Goal: Navigation & Orientation: Find specific page/section

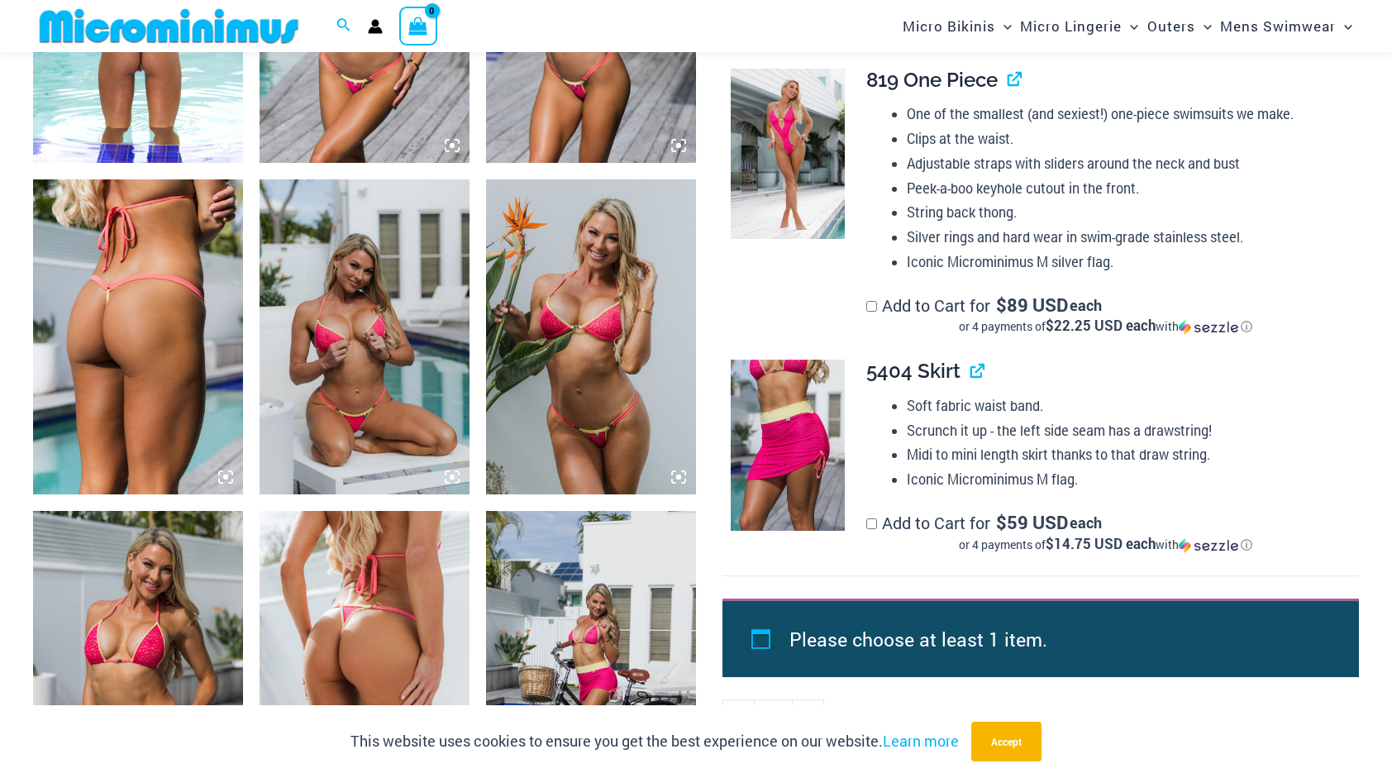
scroll to position [1805, 0]
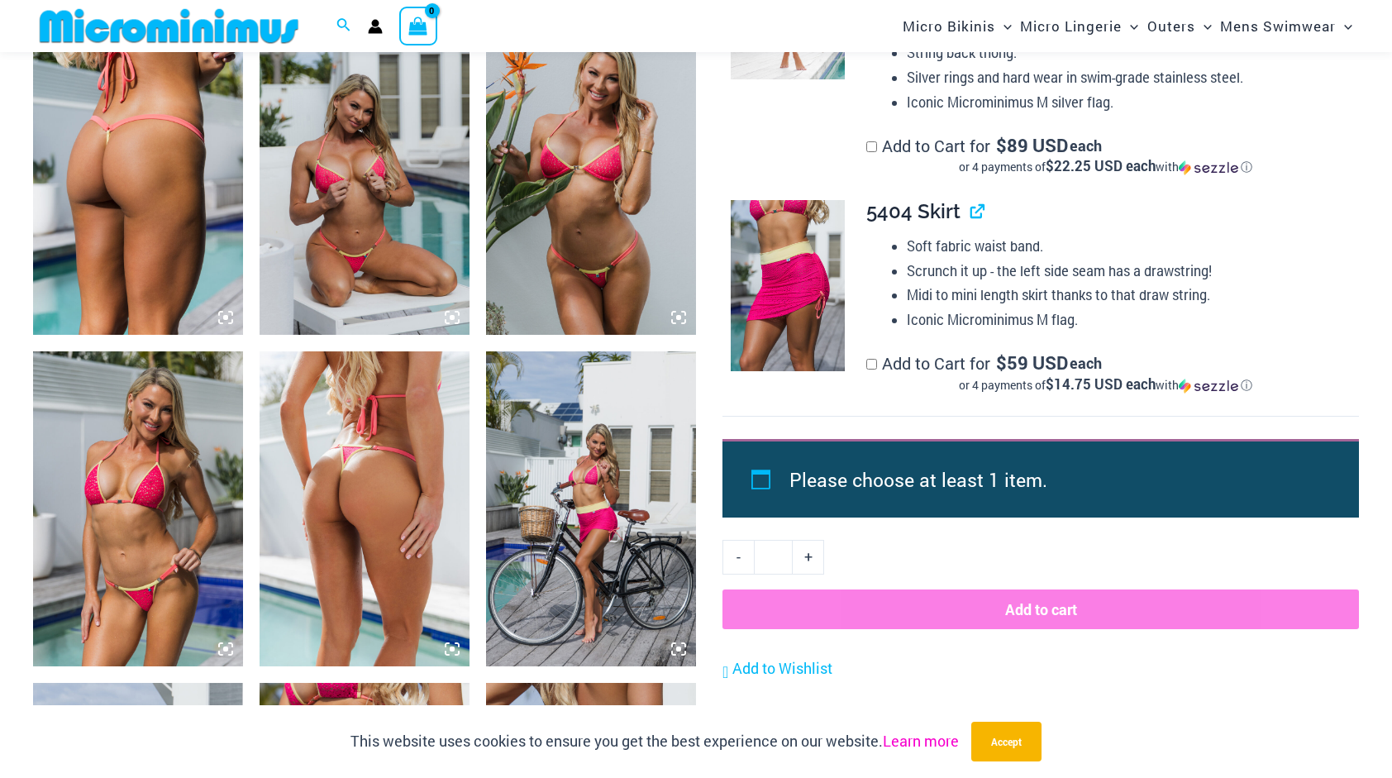
click at [918, 742] on link "Learn more" at bounding box center [921, 741] width 76 height 20
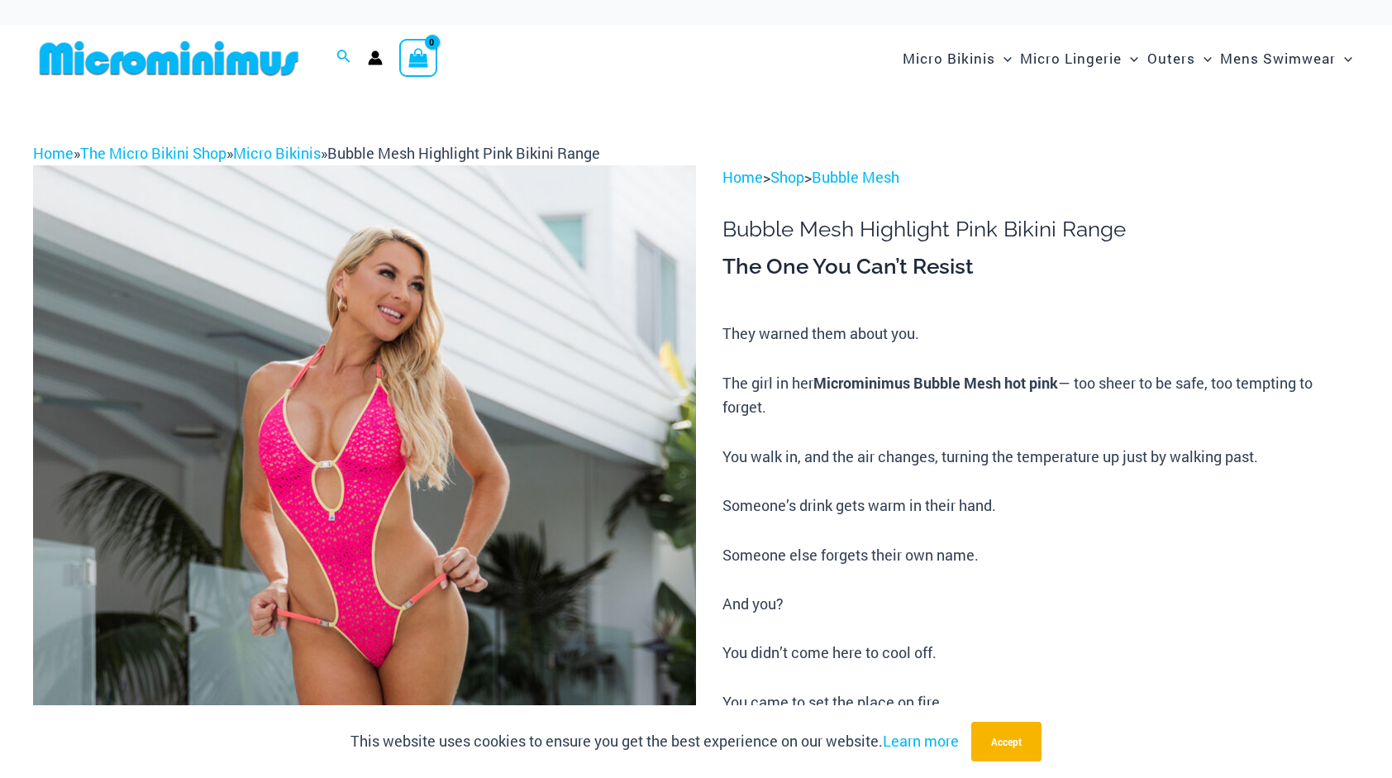
click at [54, 163] on div "Home » The Micro Bikini Shop » Micro Bikinis » Bubble Mesh Highlight Pink Bikin…" at bounding box center [696, 153] width 1326 height 25
click at [50, 157] on link "Home" at bounding box center [53, 153] width 41 height 20
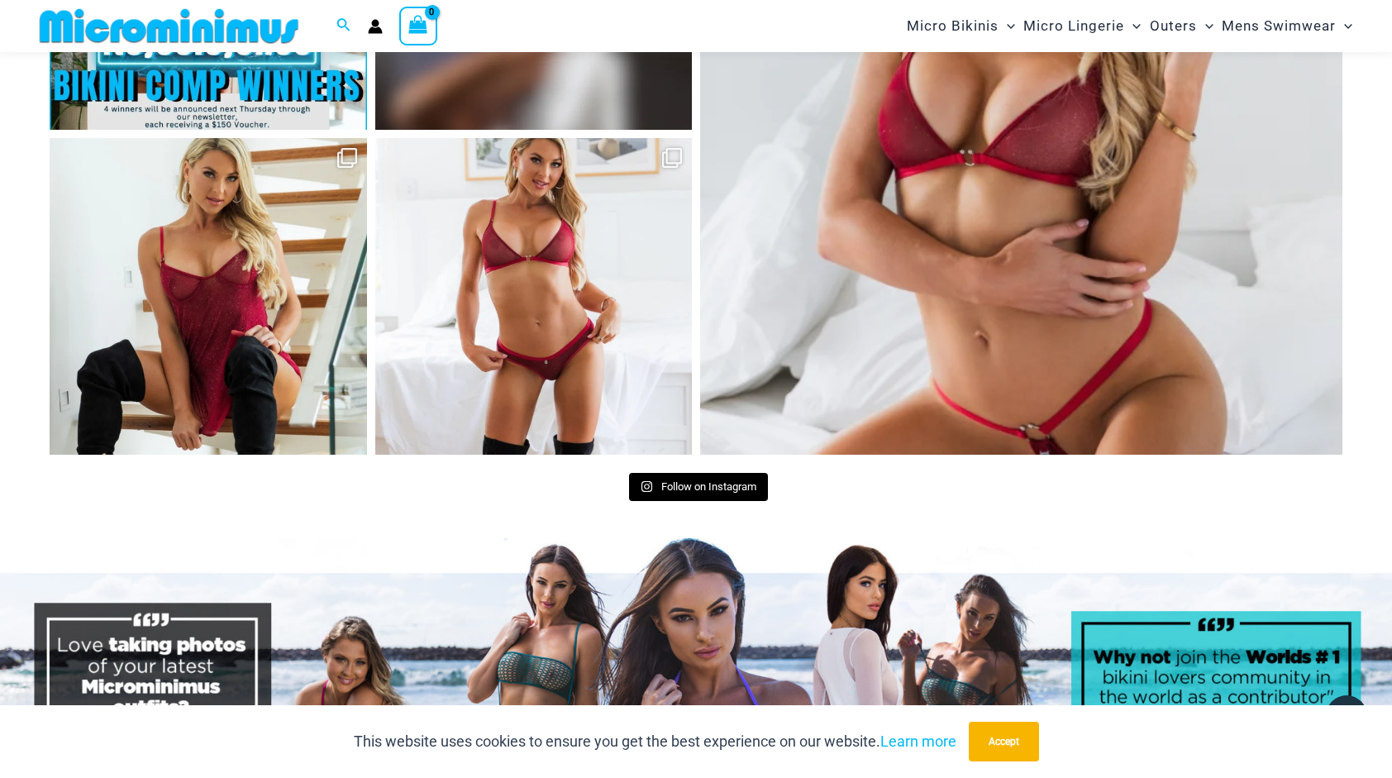
scroll to position [7260, 0]
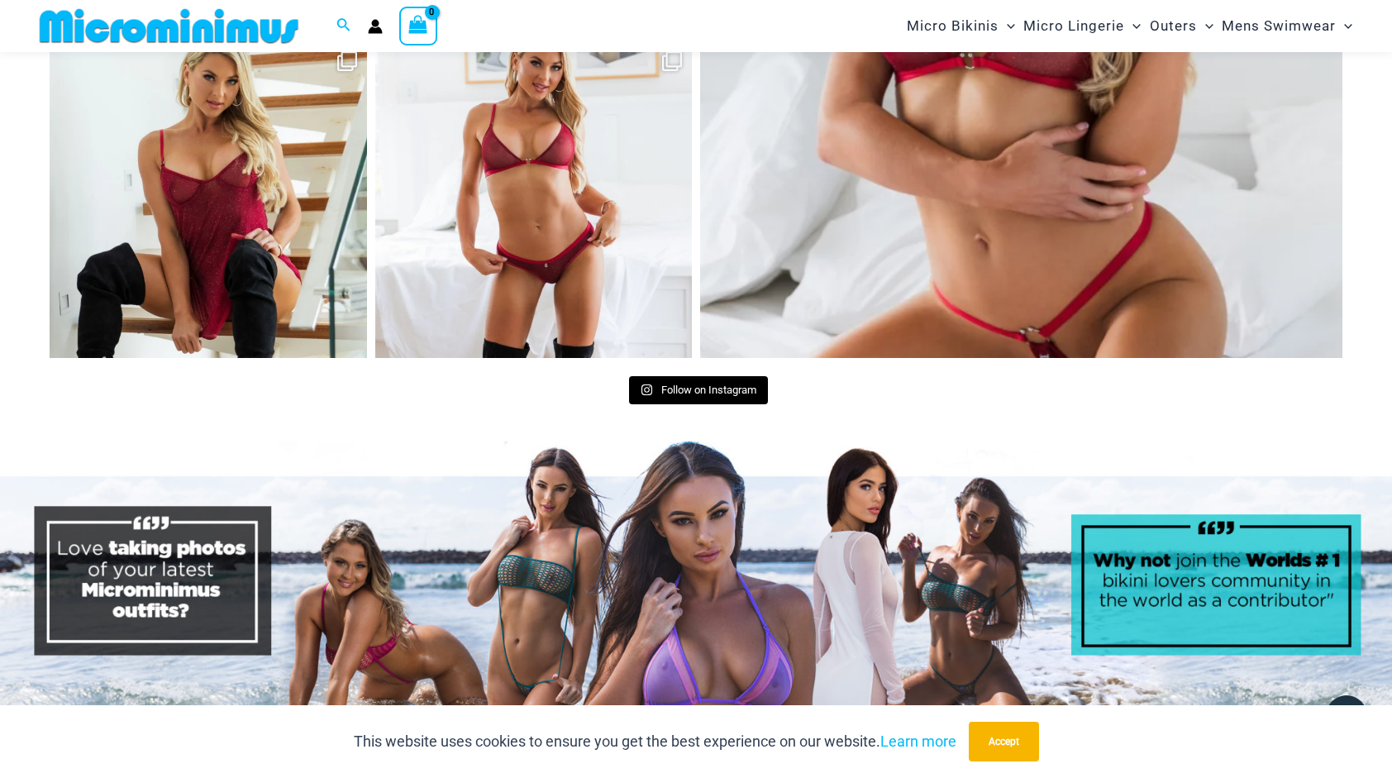
click at [694, 441] on img at bounding box center [696, 590] width 1392 height 299
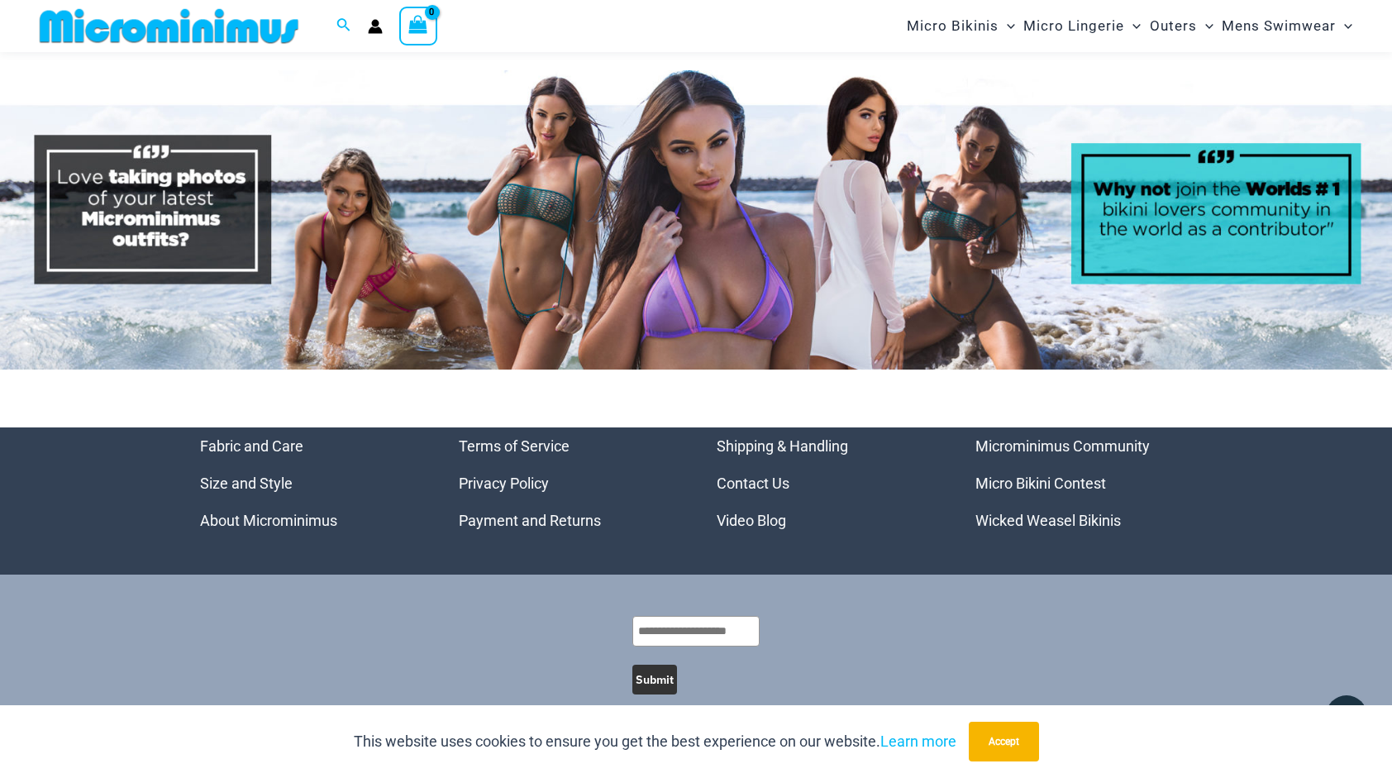
scroll to position [7653, 0]
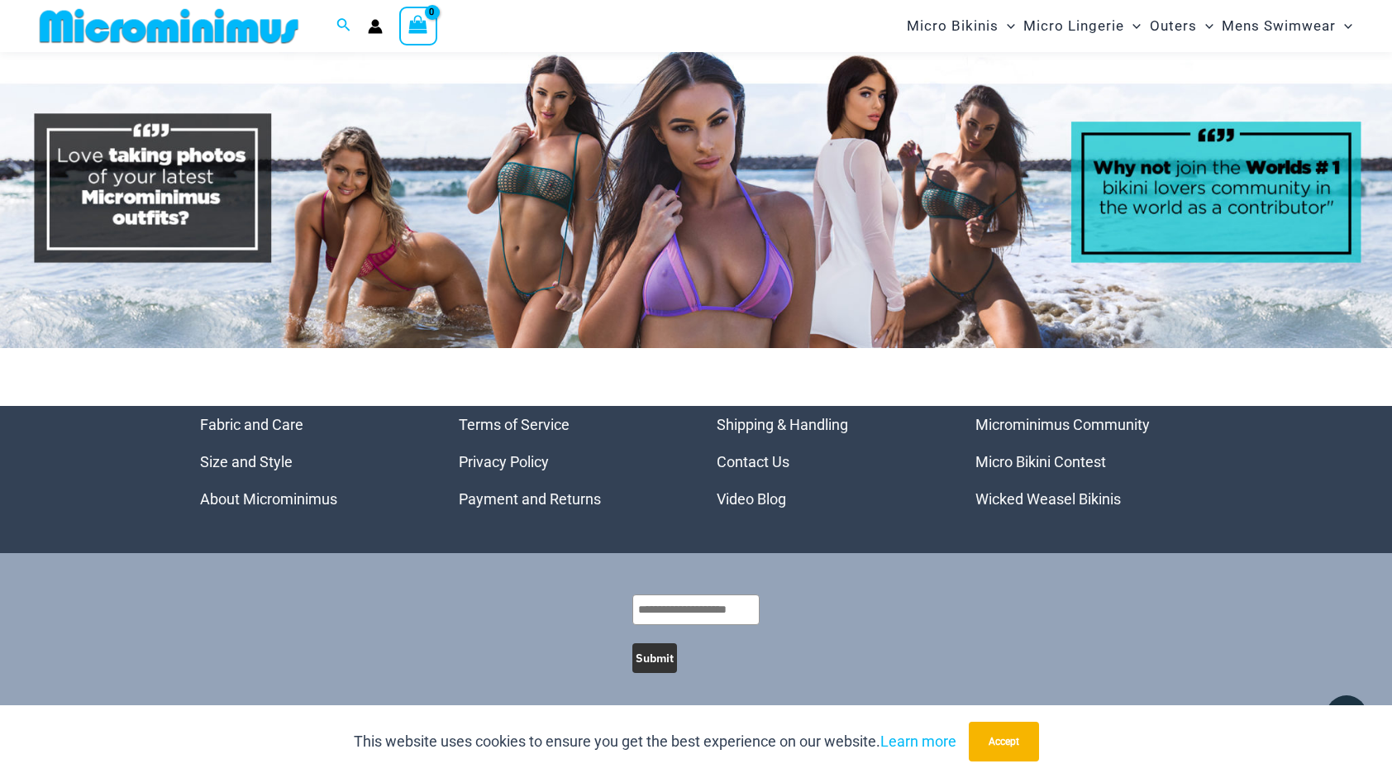
click at [1023, 460] on link "Micro Bikini Contest" at bounding box center [1040, 461] width 131 height 17
click at [1075, 465] on link "Micro Bikini Contest" at bounding box center [1040, 461] width 131 height 17
